Goal: Task Accomplishment & Management: Complete application form

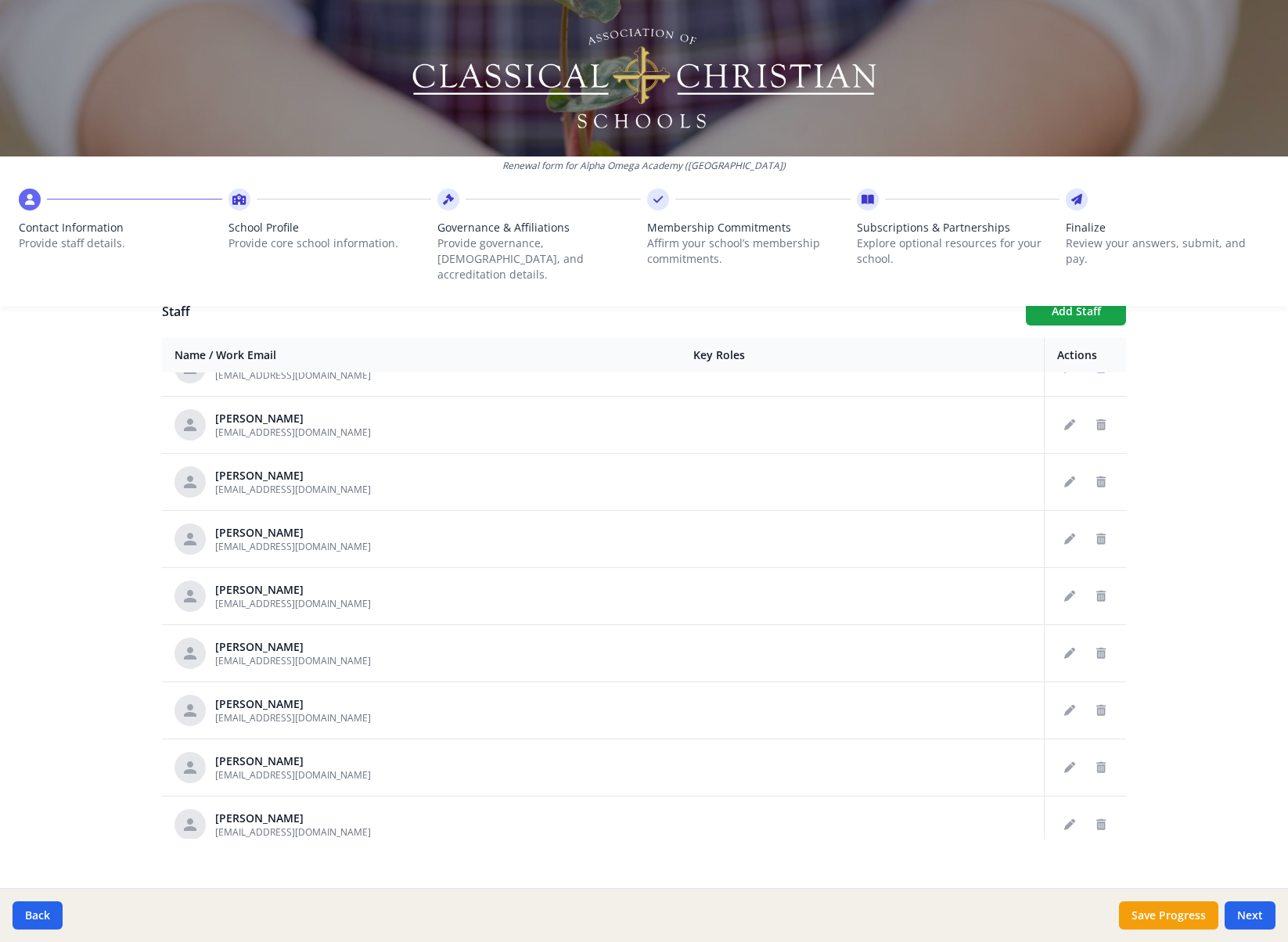
scroll to position [956, 0]
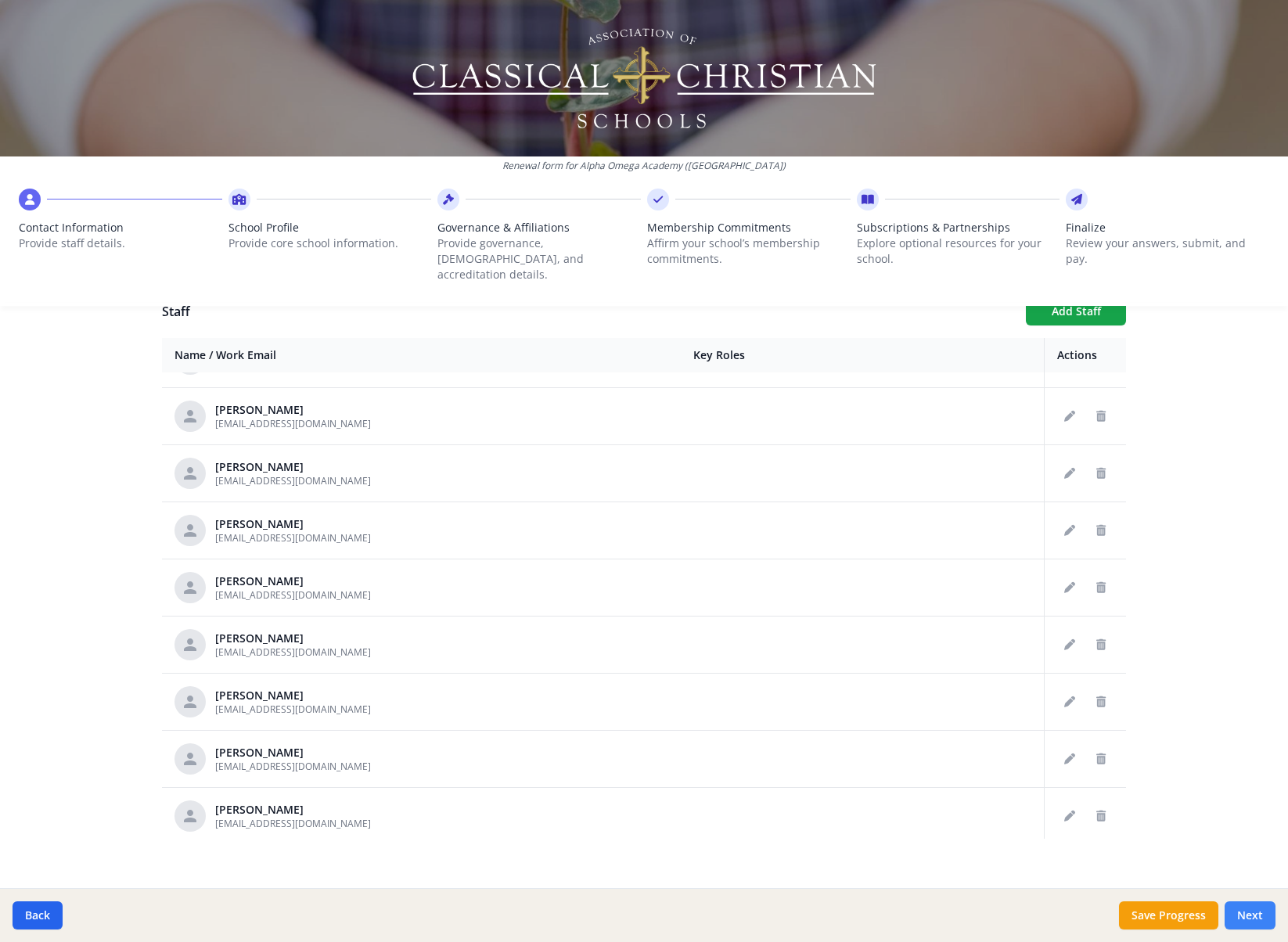
click at [1251, 909] on button "Next" at bounding box center [1251, 915] width 51 height 28
type input "[PHONE_NUMBER]"
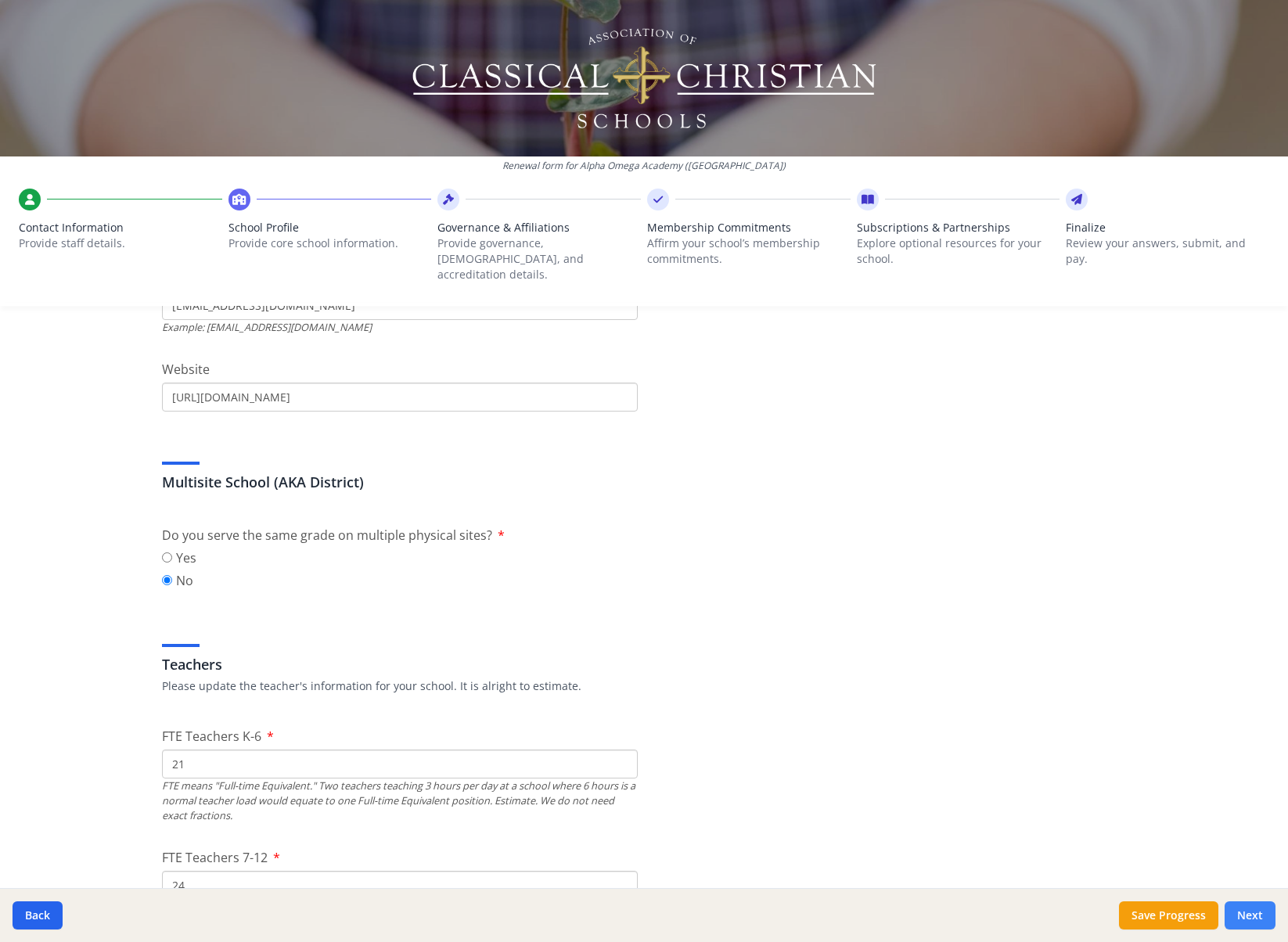
click at [1251, 909] on button "Next" at bounding box center [1251, 915] width 51 height 28
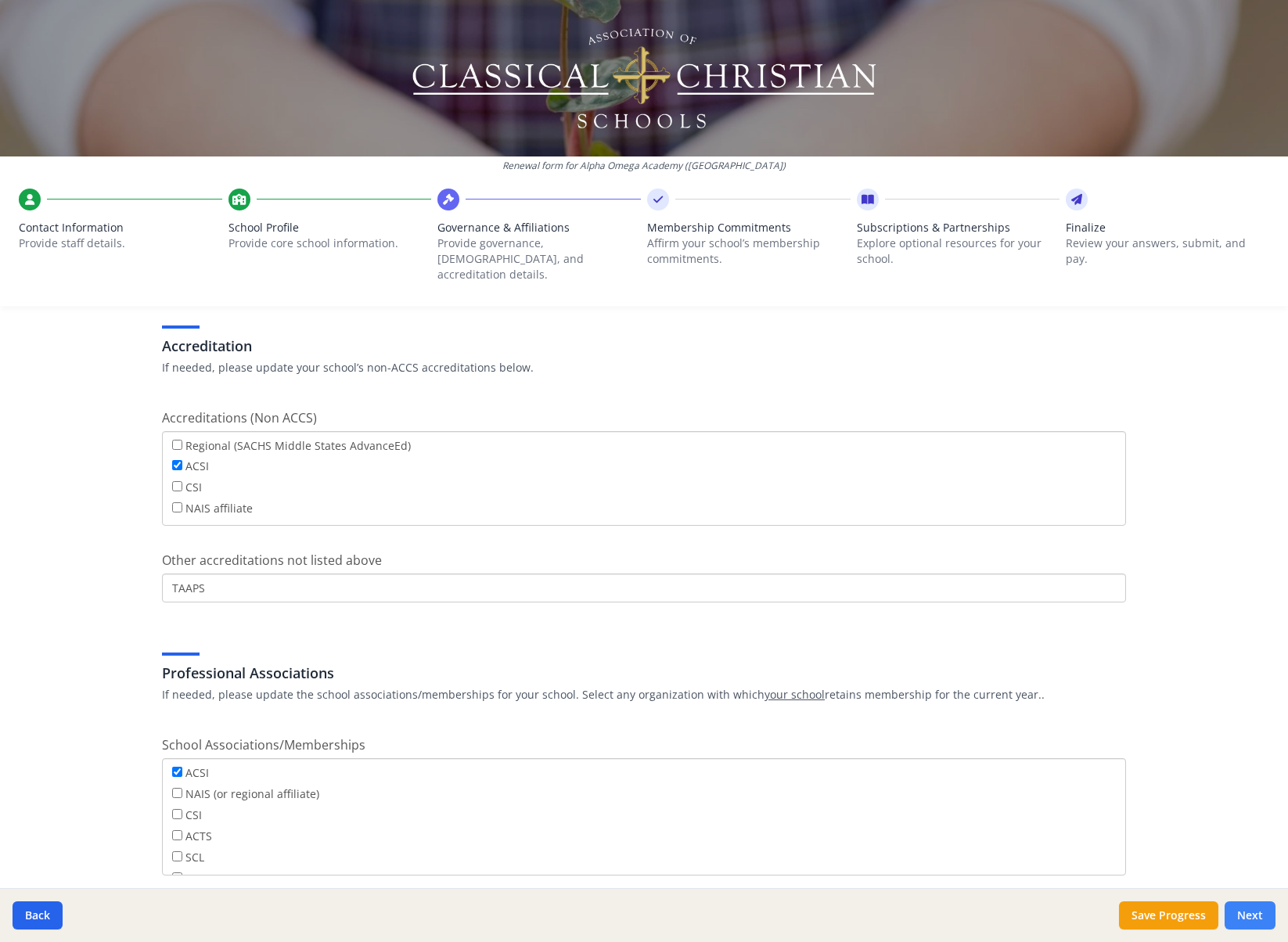
click at [1251, 909] on button "Next" at bounding box center [1251, 915] width 51 height 28
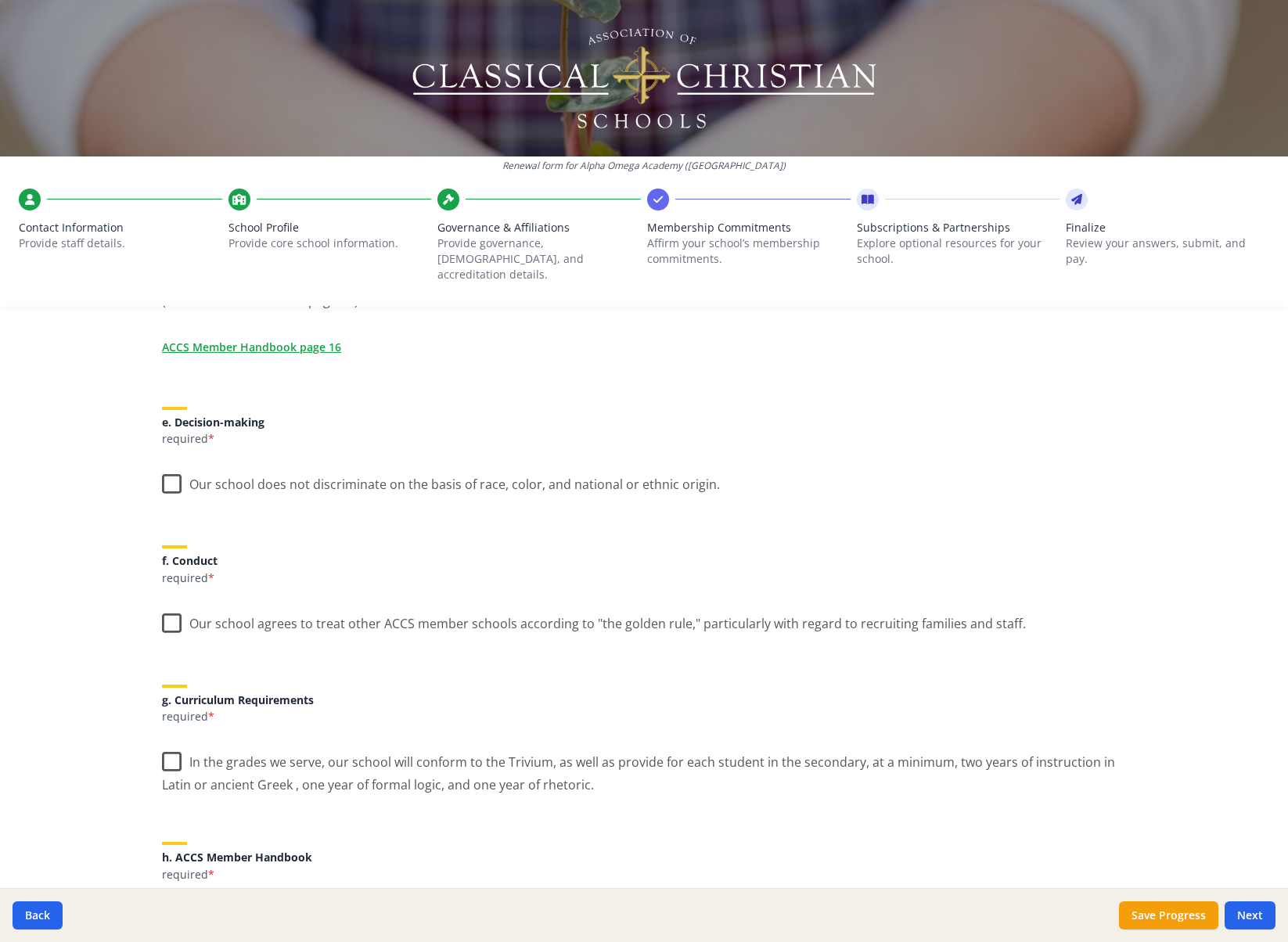
scroll to position [787, 0]
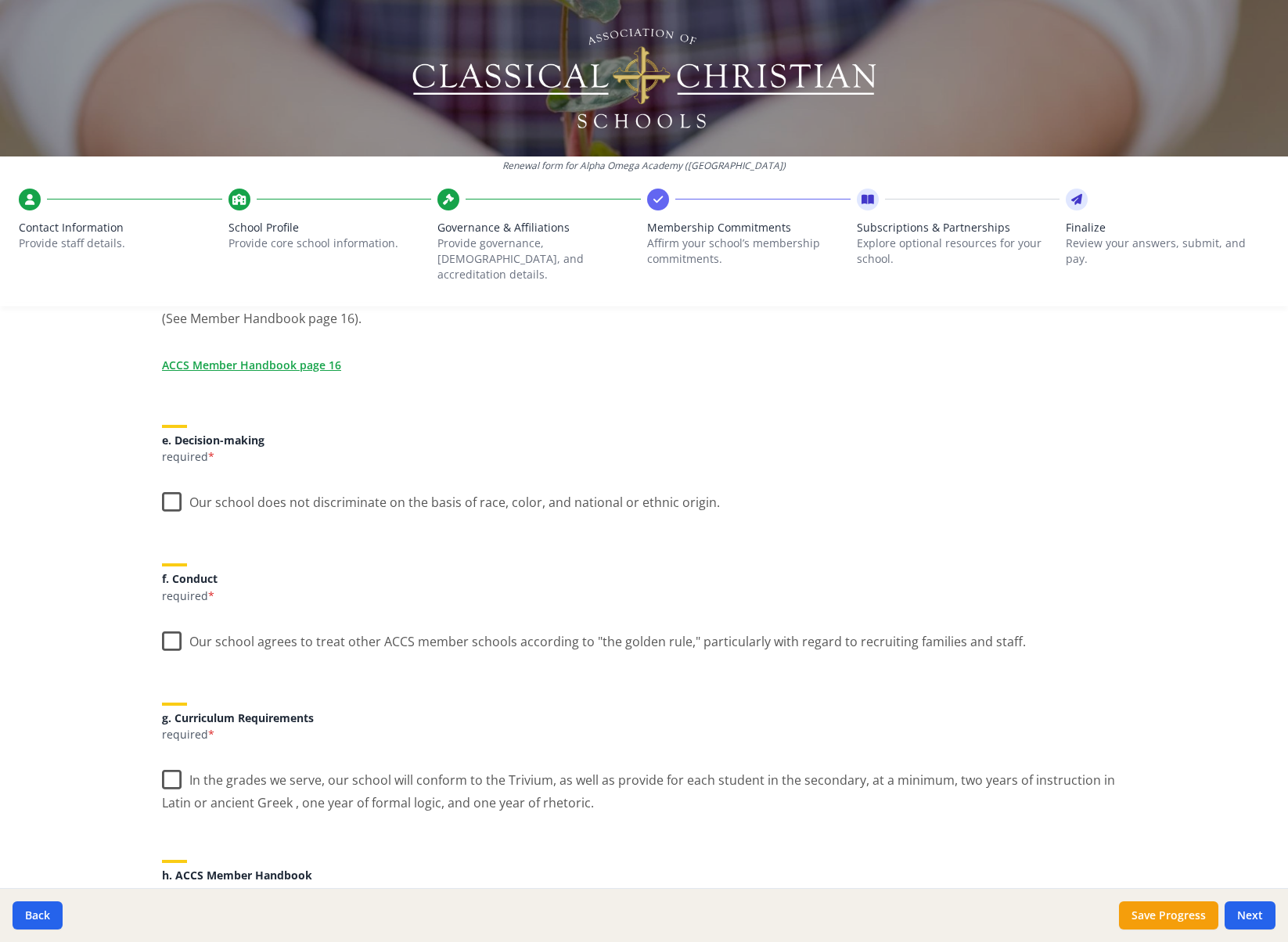
click at [165, 487] on label "Our school does not discriminate on the basis of race, color, and national or e…" at bounding box center [440, 498] width 558 height 34
click at [0, 0] on input "Our school does not discriminate on the basis of race, color, and national or e…" at bounding box center [0, 0] width 0 height 0
click at [166, 626] on label "Our school agrees to treat other ACCS member schools according to "the golden r…" at bounding box center [594, 637] width 864 height 34
click at [0, 0] on input "Our school agrees to treat other ACCS member schools according to "the golden r…" at bounding box center [0, 0] width 0 height 0
click at [169, 769] on label "In the grades we serve, our school will conform to the Trivium, as well as prov…" at bounding box center [644, 786] width 964 height 53
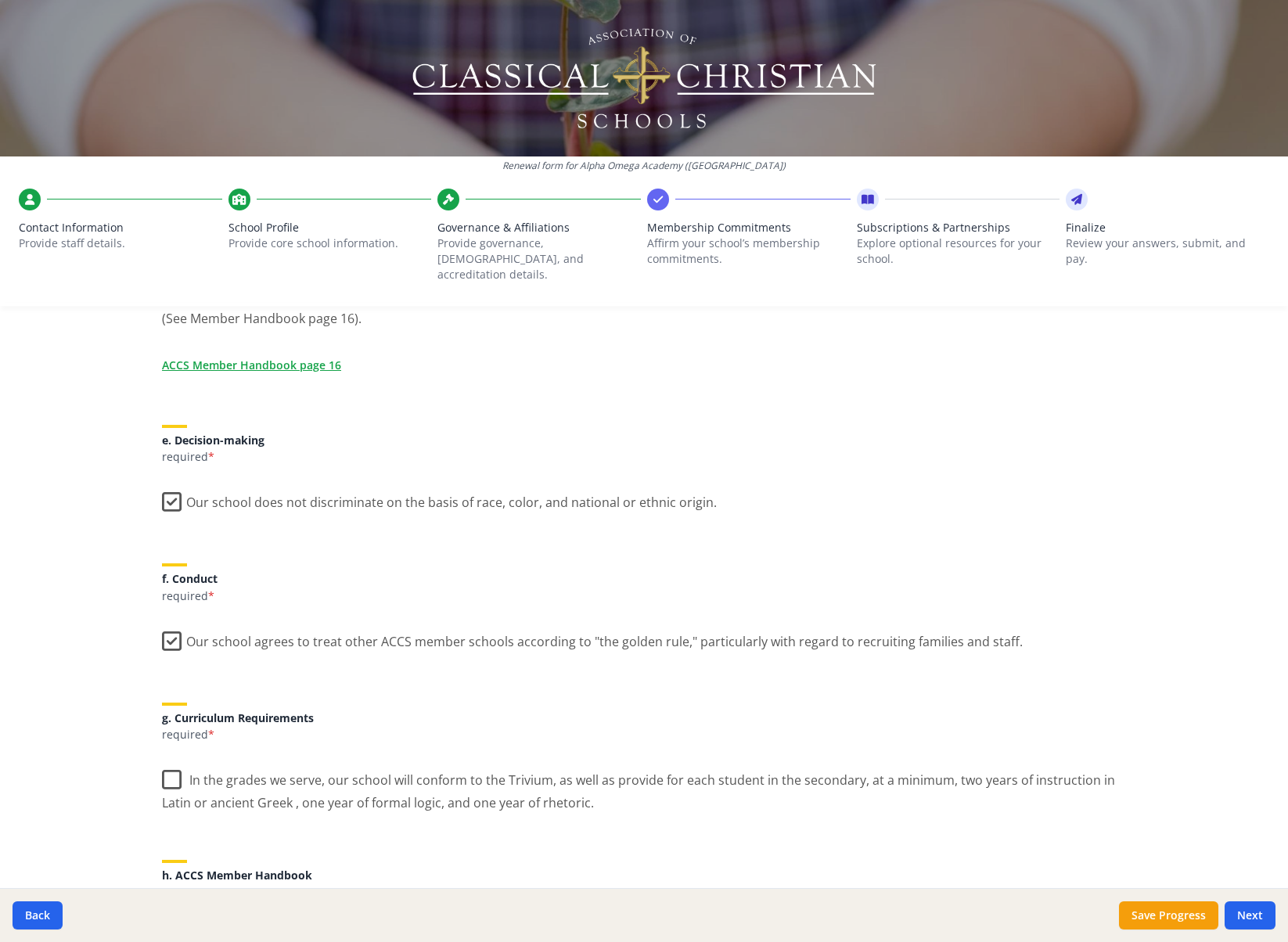
click at [0, 0] on input "In the grades we serve, our school will conform to the Trivium, as well as prov…" at bounding box center [0, 0] width 0 height 0
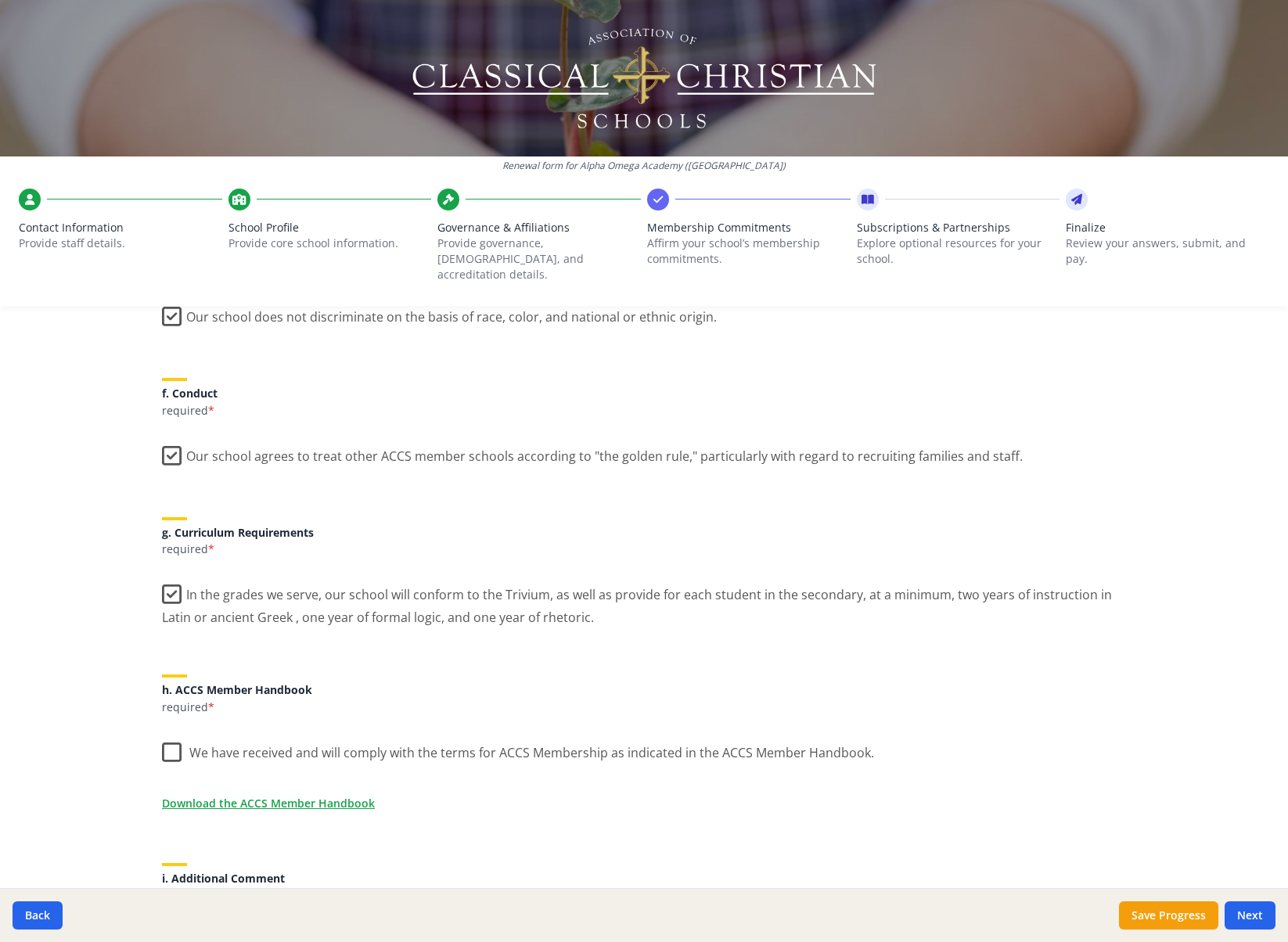
scroll to position [1132, 0]
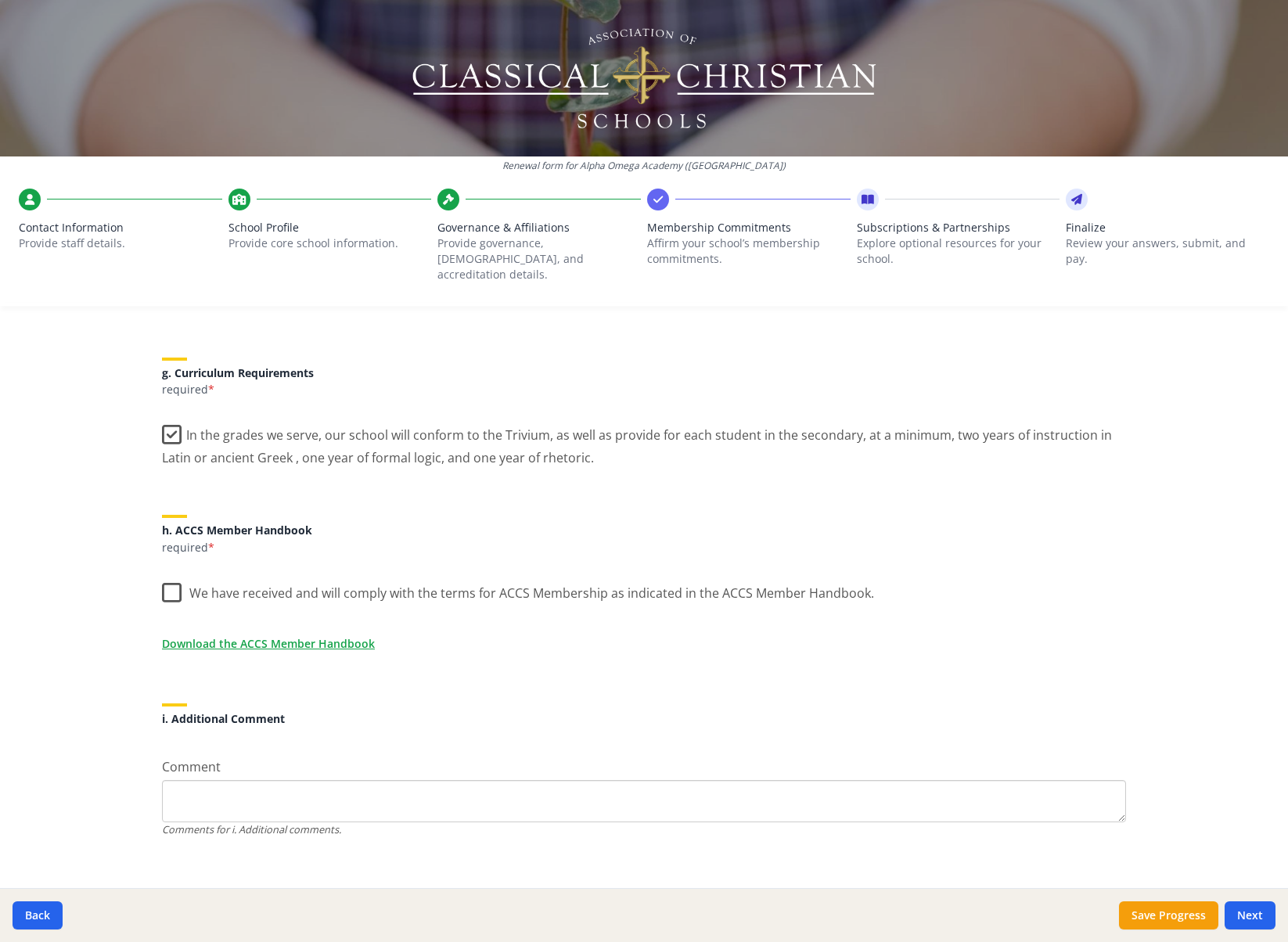
click at [166, 574] on label "We have received and will comply with the terms for ACCS Membership as indicate…" at bounding box center [518, 589] width 712 height 34
click at [0, 0] on input "We have received and will comply with the terms for ACCS Membership as indicate…" at bounding box center [0, 0] width 0 height 0
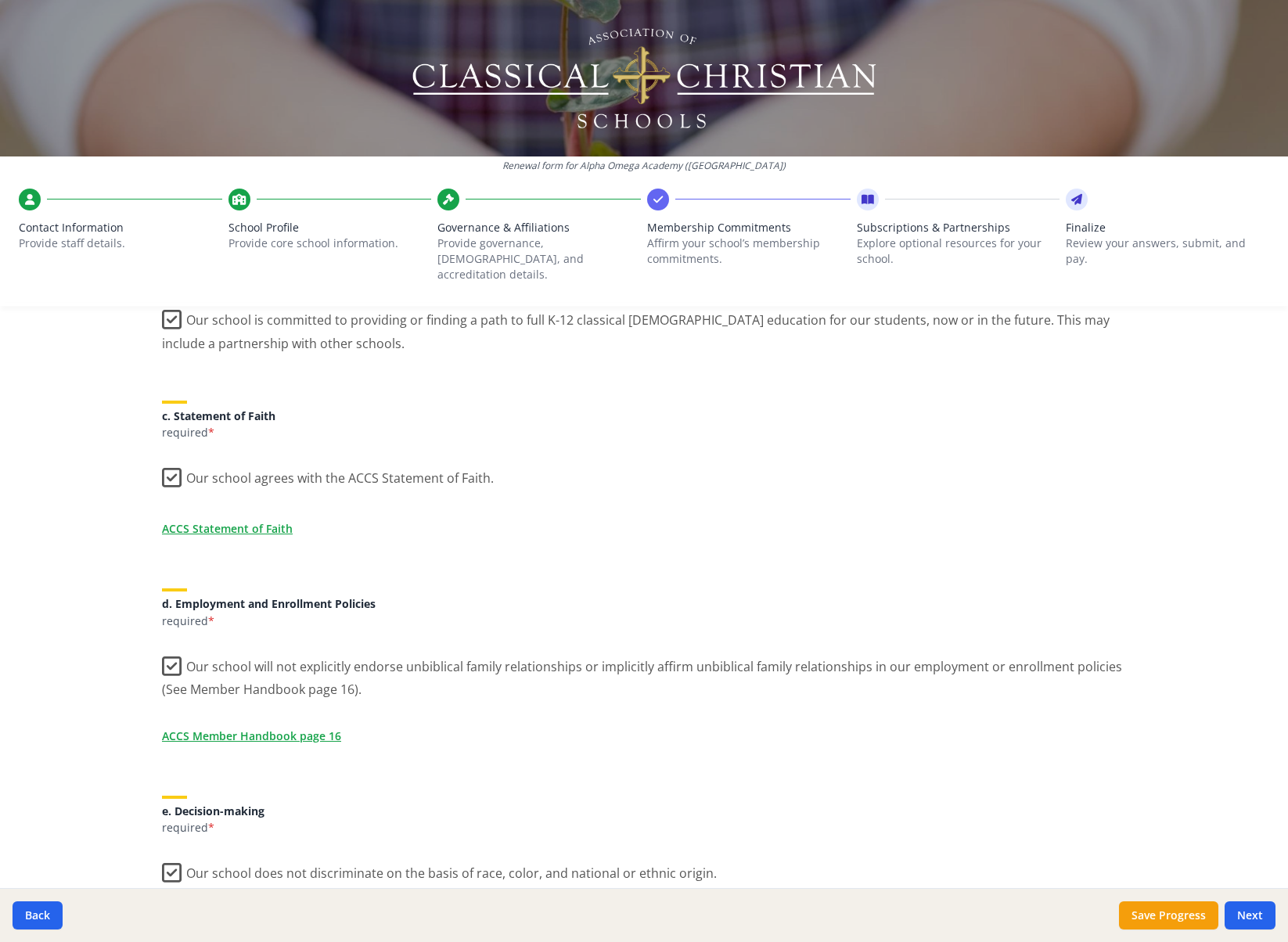
scroll to position [0, 0]
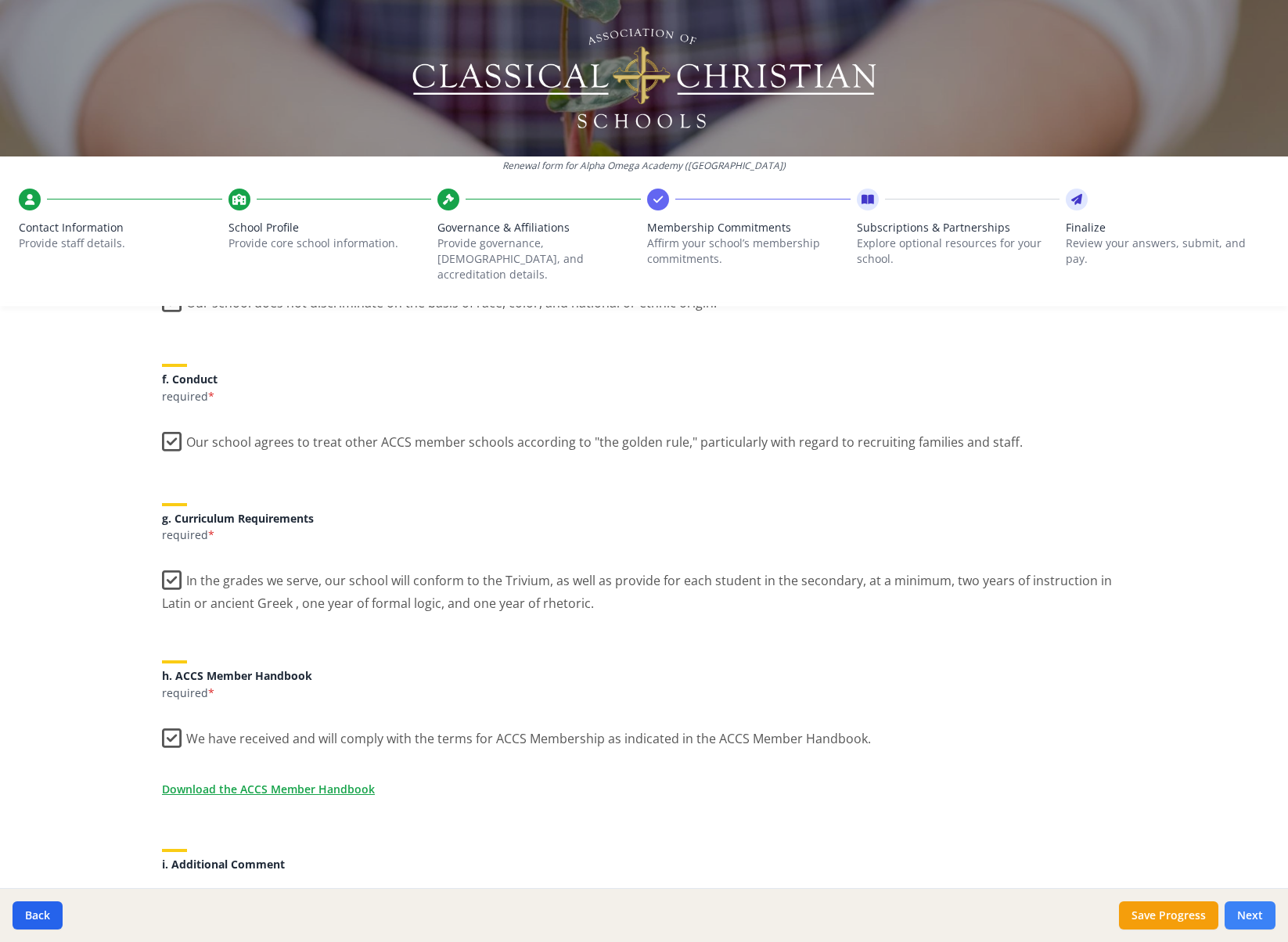
click at [1255, 909] on button "Next" at bounding box center [1251, 915] width 51 height 28
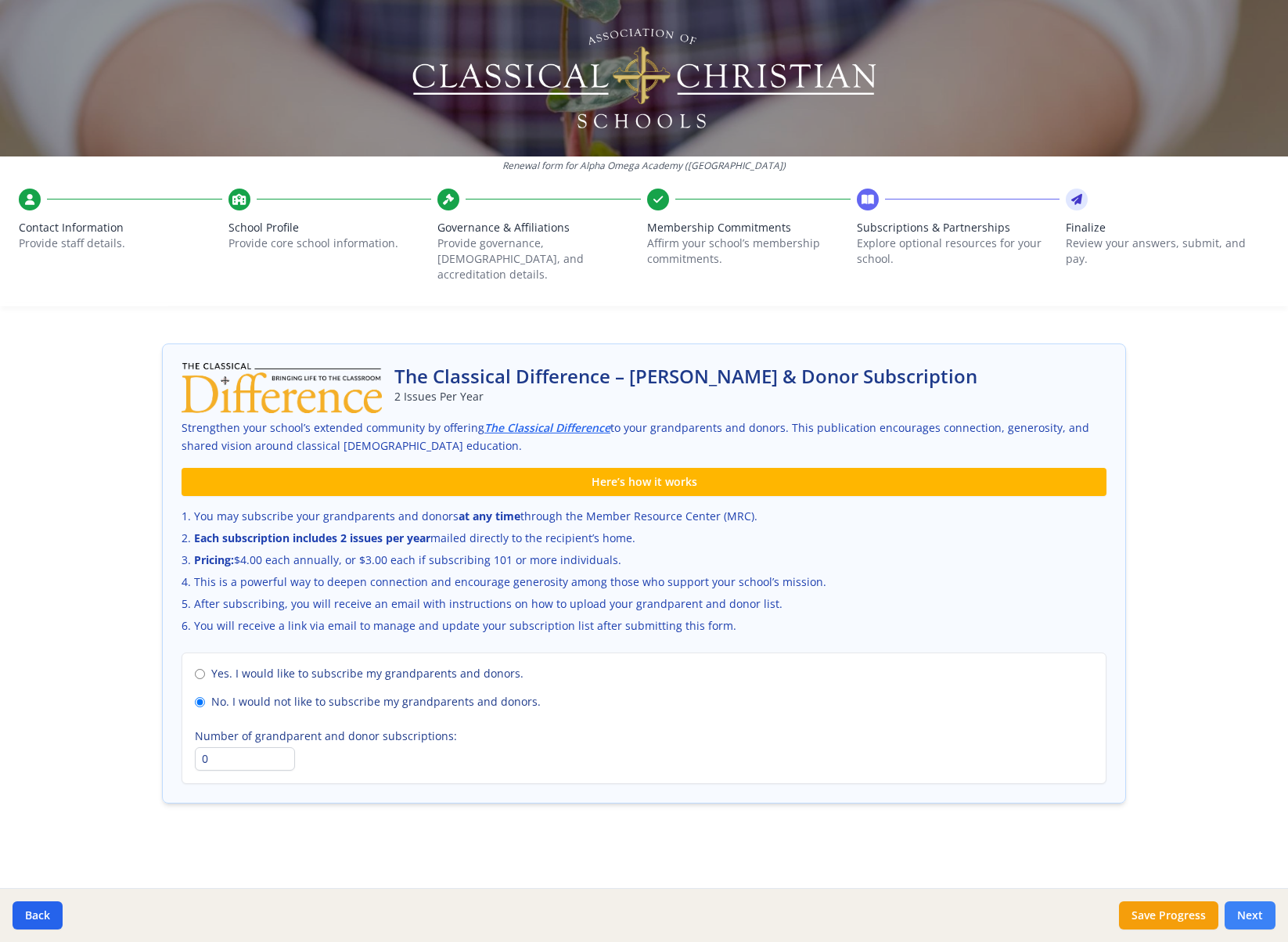
scroll to position [846, 0]
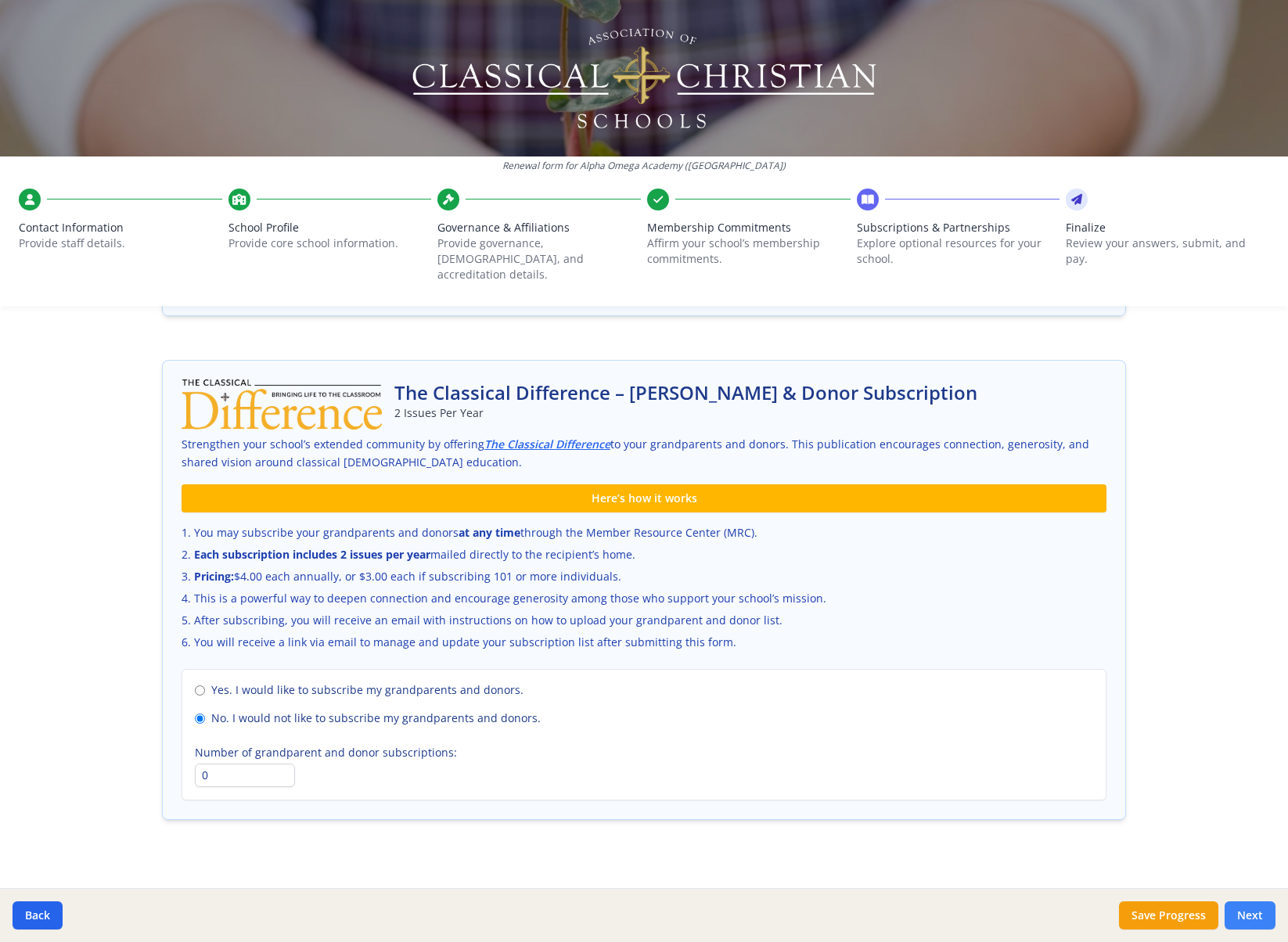
click at [1261, 913] on button "Next" at bounding box center [1251, 915] width 51 height 28
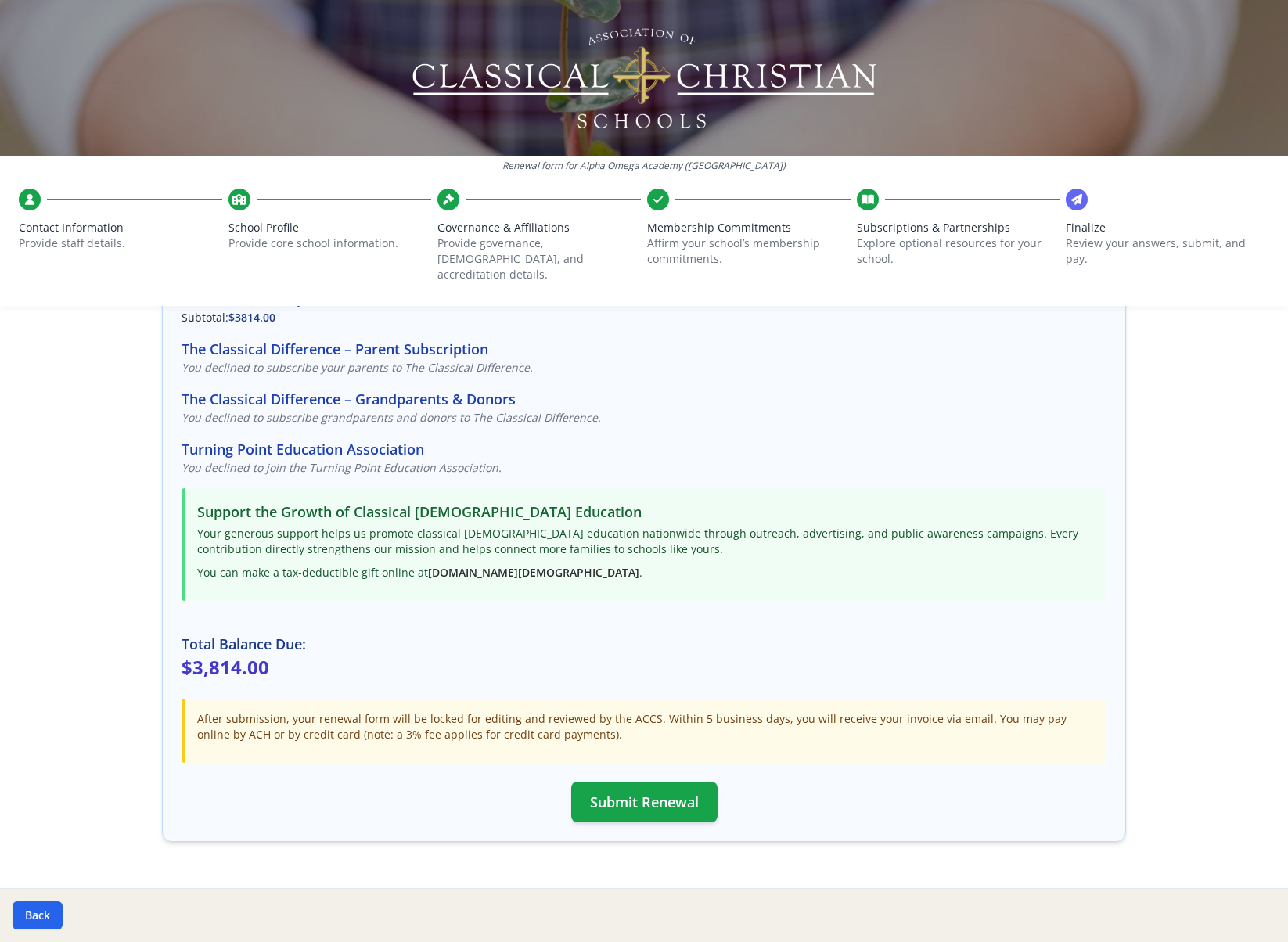
scroll to position [185, 0]
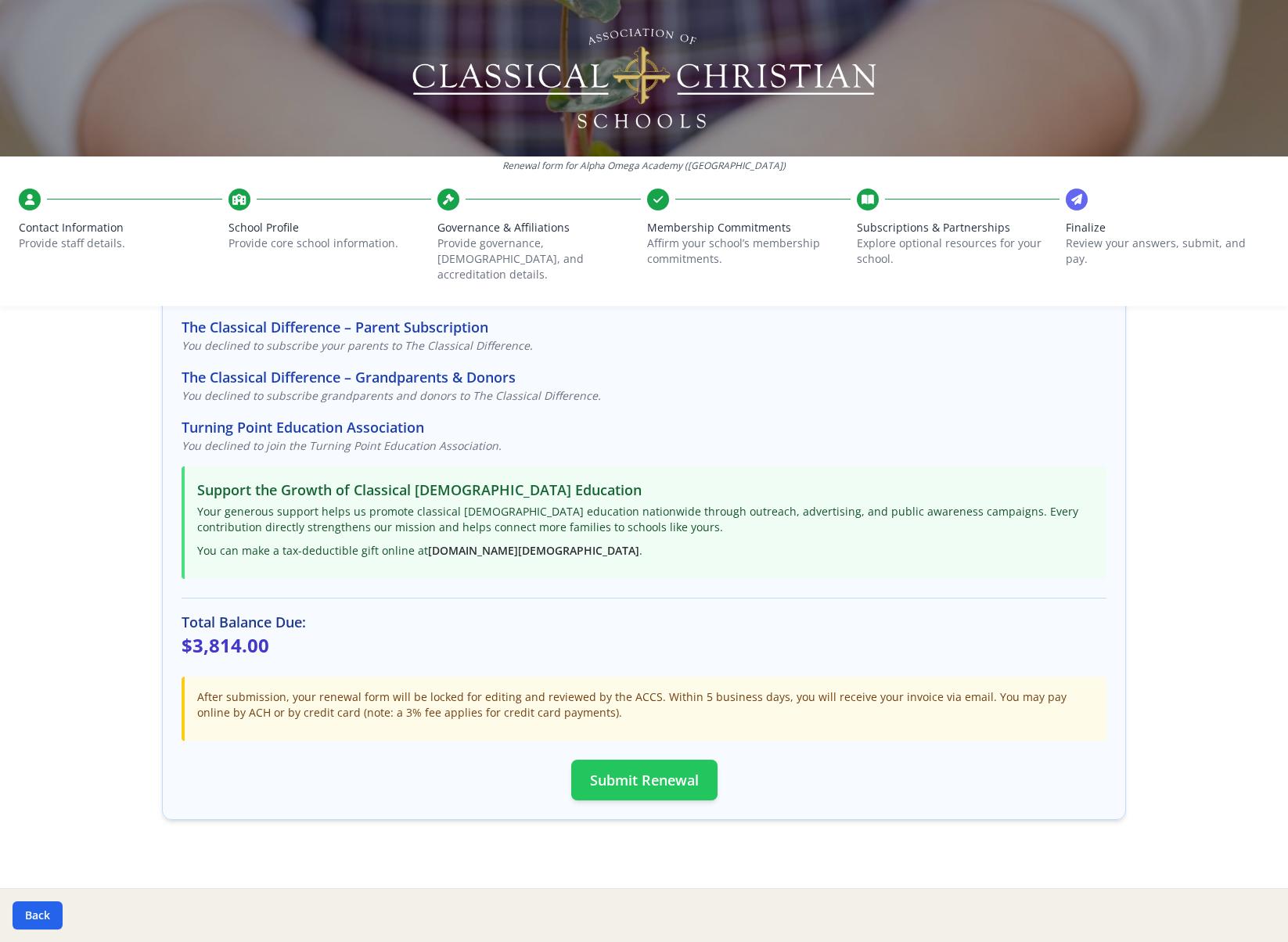
click at [653, 759] on button "Submit Renewal" at bounding box center [644, 779] width 146 height 41
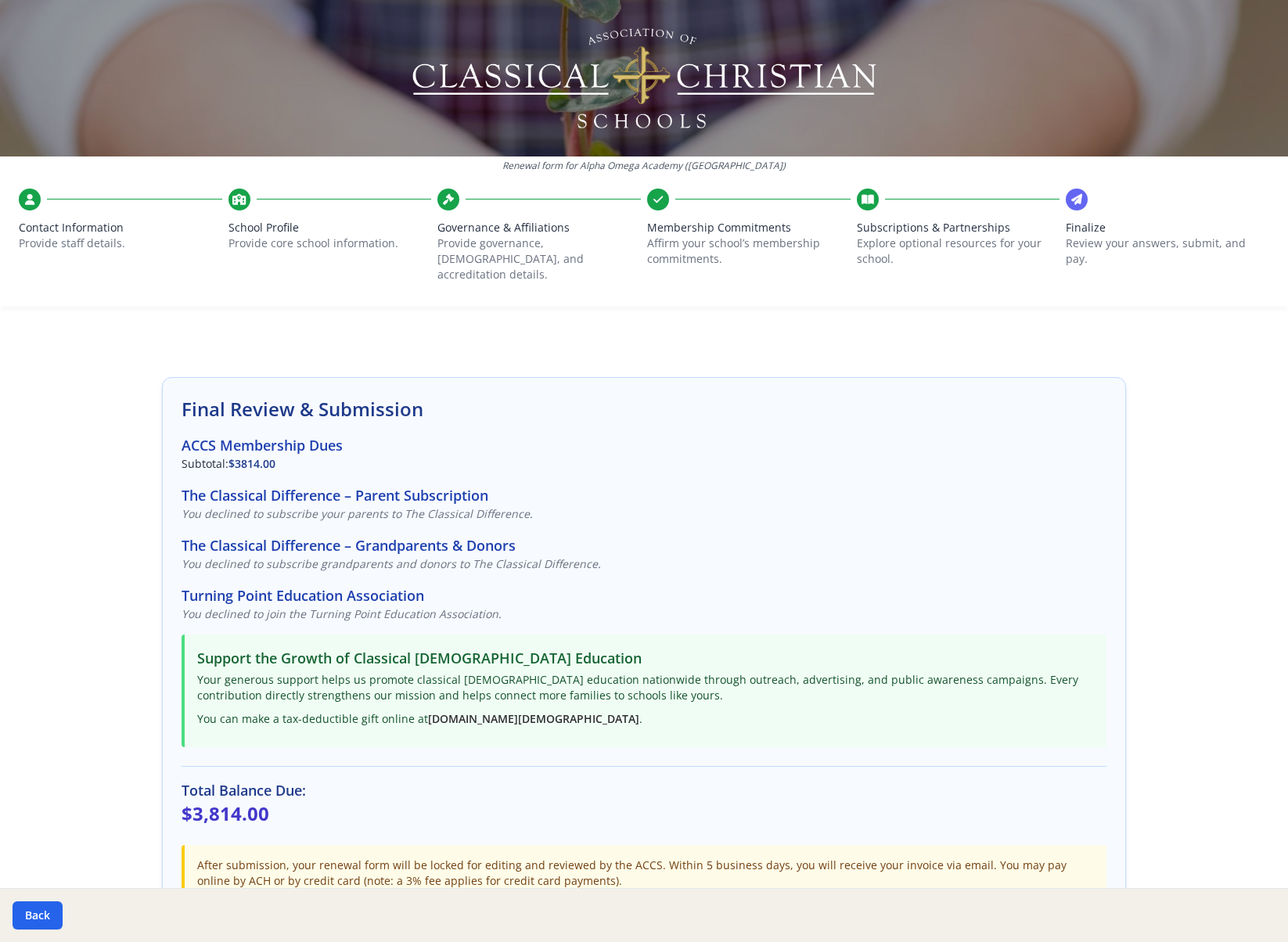
scroll to position [0, 0]
